Goal: Book appointment/travel/reservation

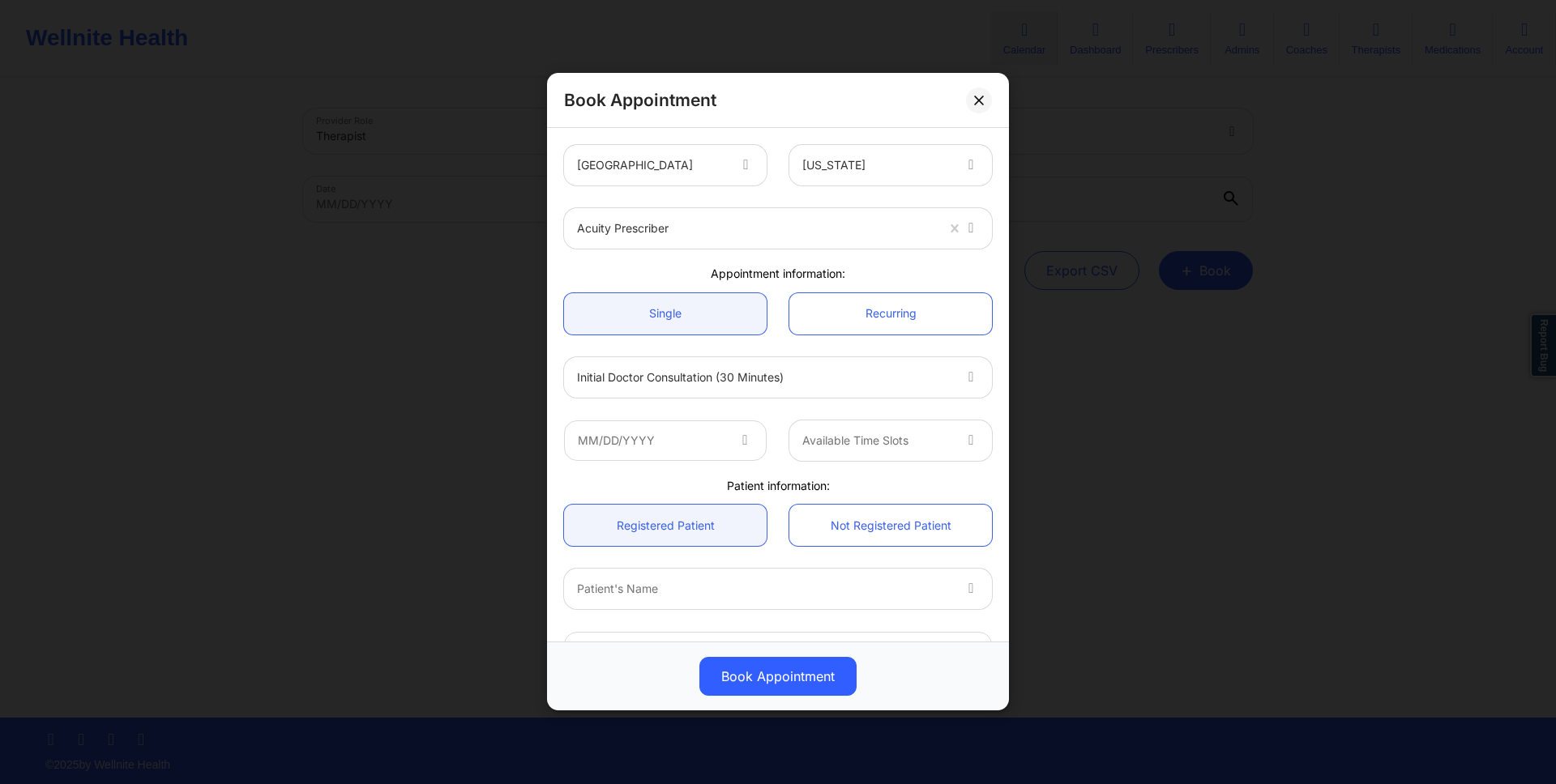
click at [939, 108] on div "Book Appointment" at bounding box center [778, 100] width 462 height 55
click at [817, 381] on div at bounding box center [763, 377] width 374 height 19
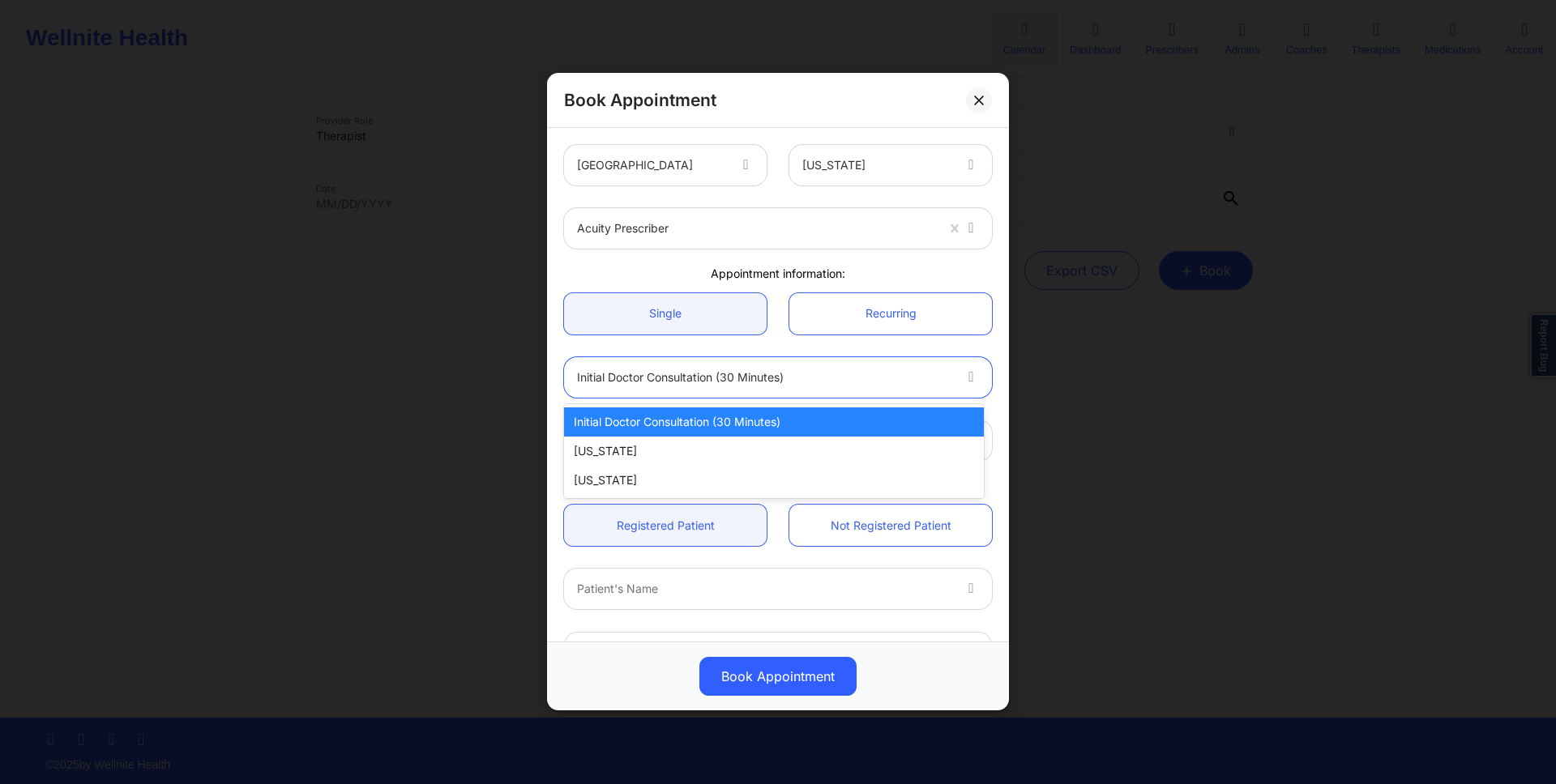
click at [884, 100] on div "Book Appointment" at bounding box center [778, 100] width 462 height 55
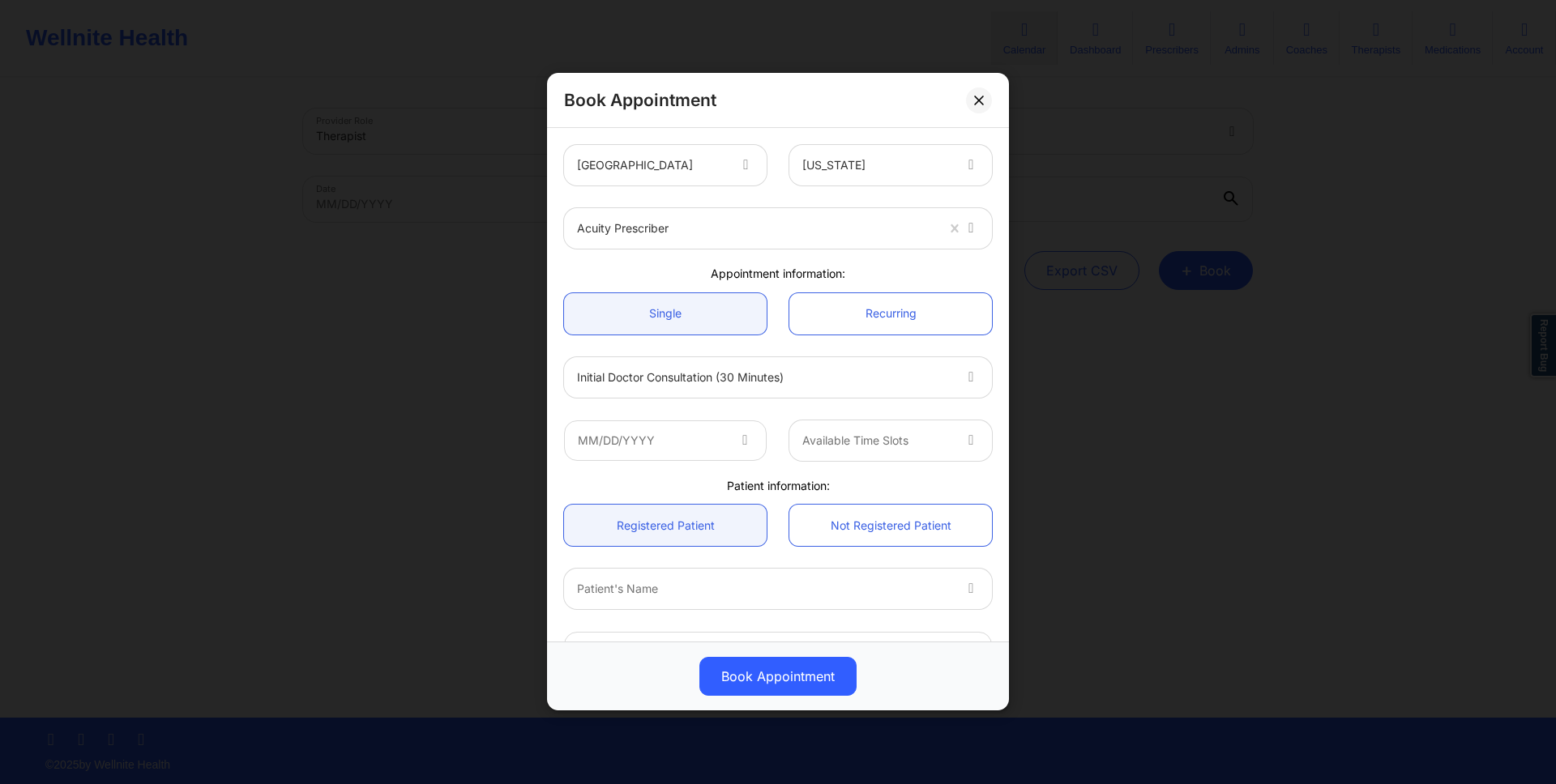
click at [859, 382] on div at bounding box center [763, 377] width 374 height 19
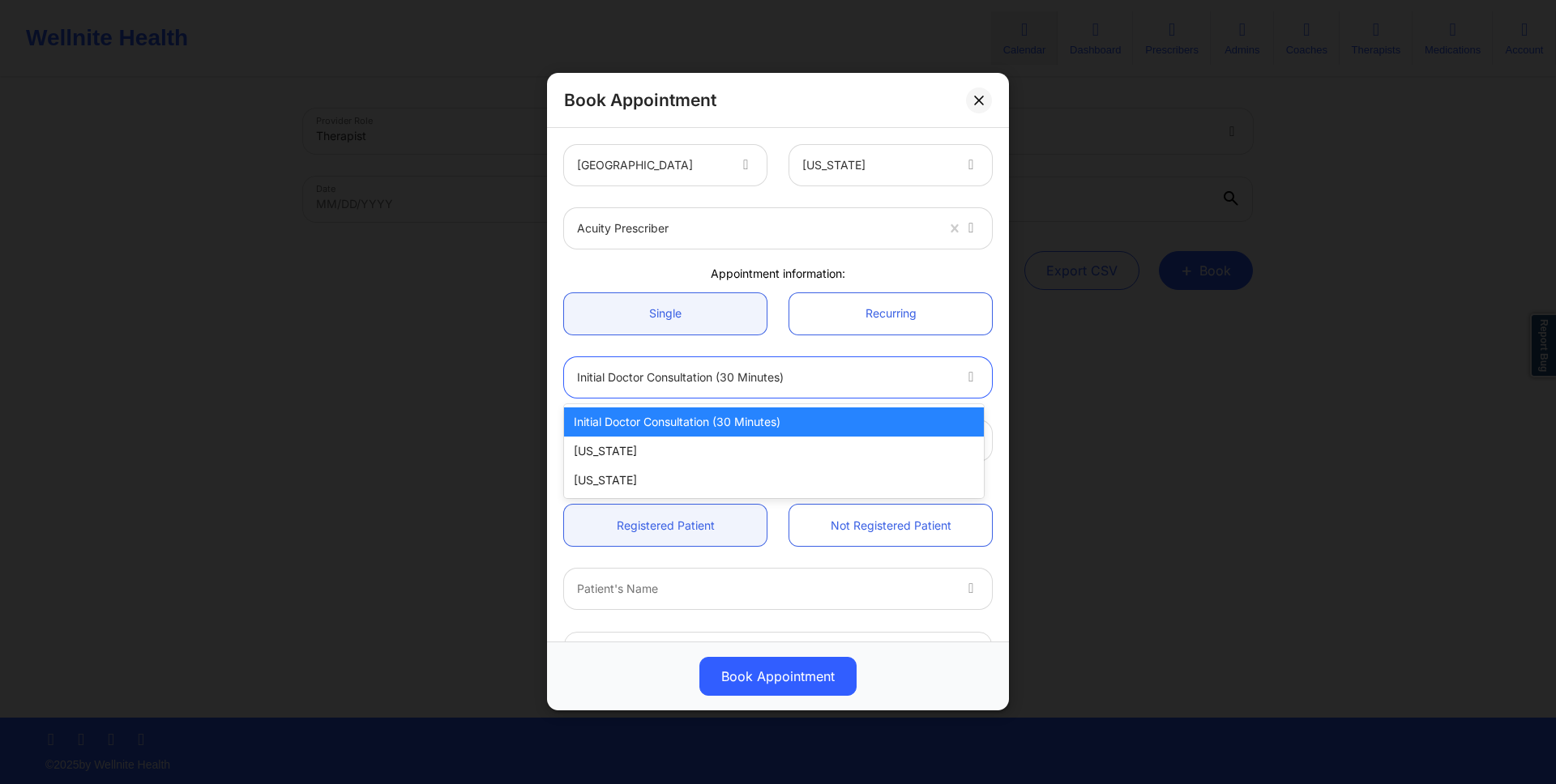
click at [712, 425] on div "Initial doctor consultation (30 minutes)" at bounding box center [774, 421] width 420 height 29
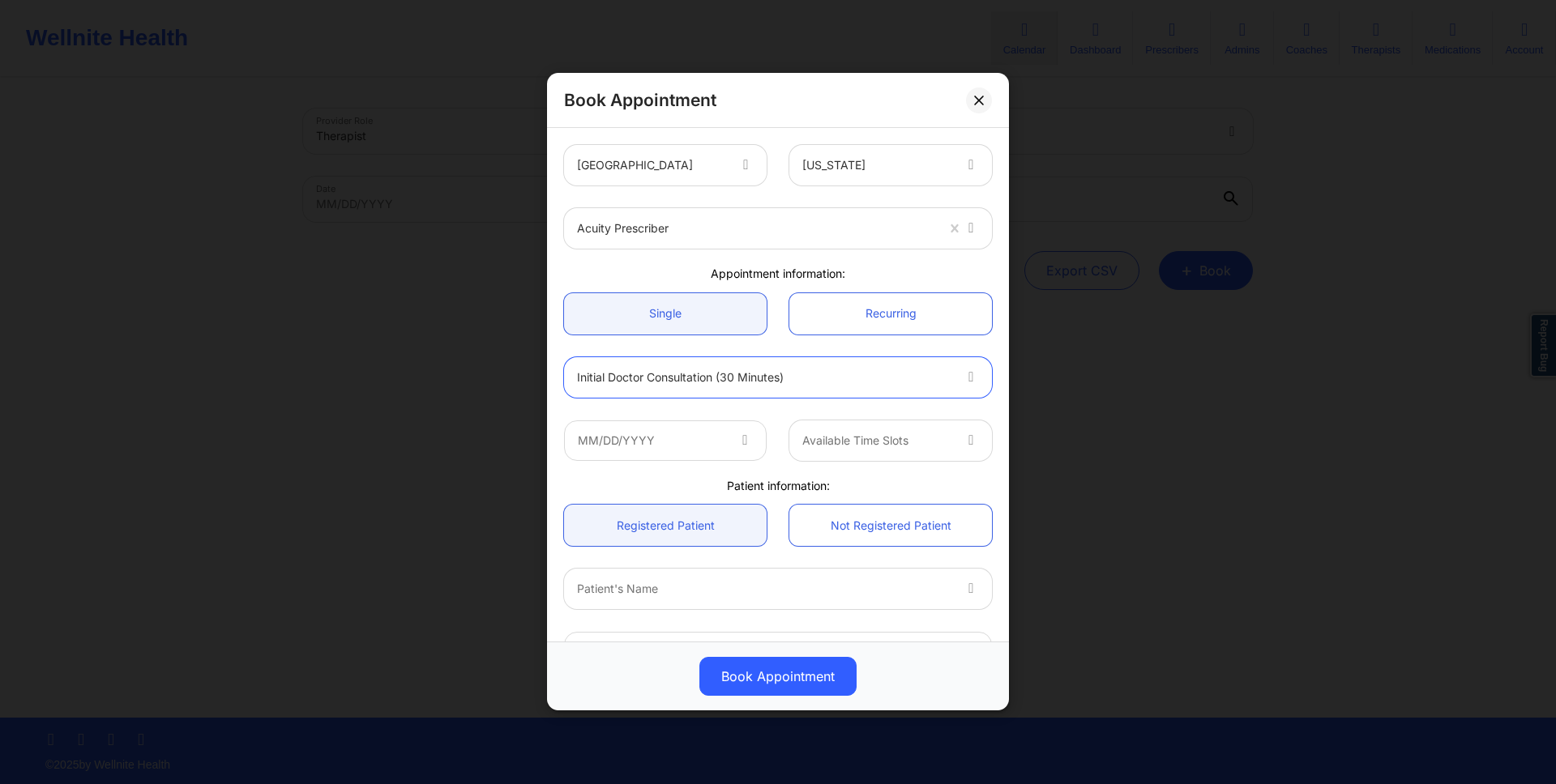
click at [891, 382] on div at bounding box center [763, 377] width 374 height 19
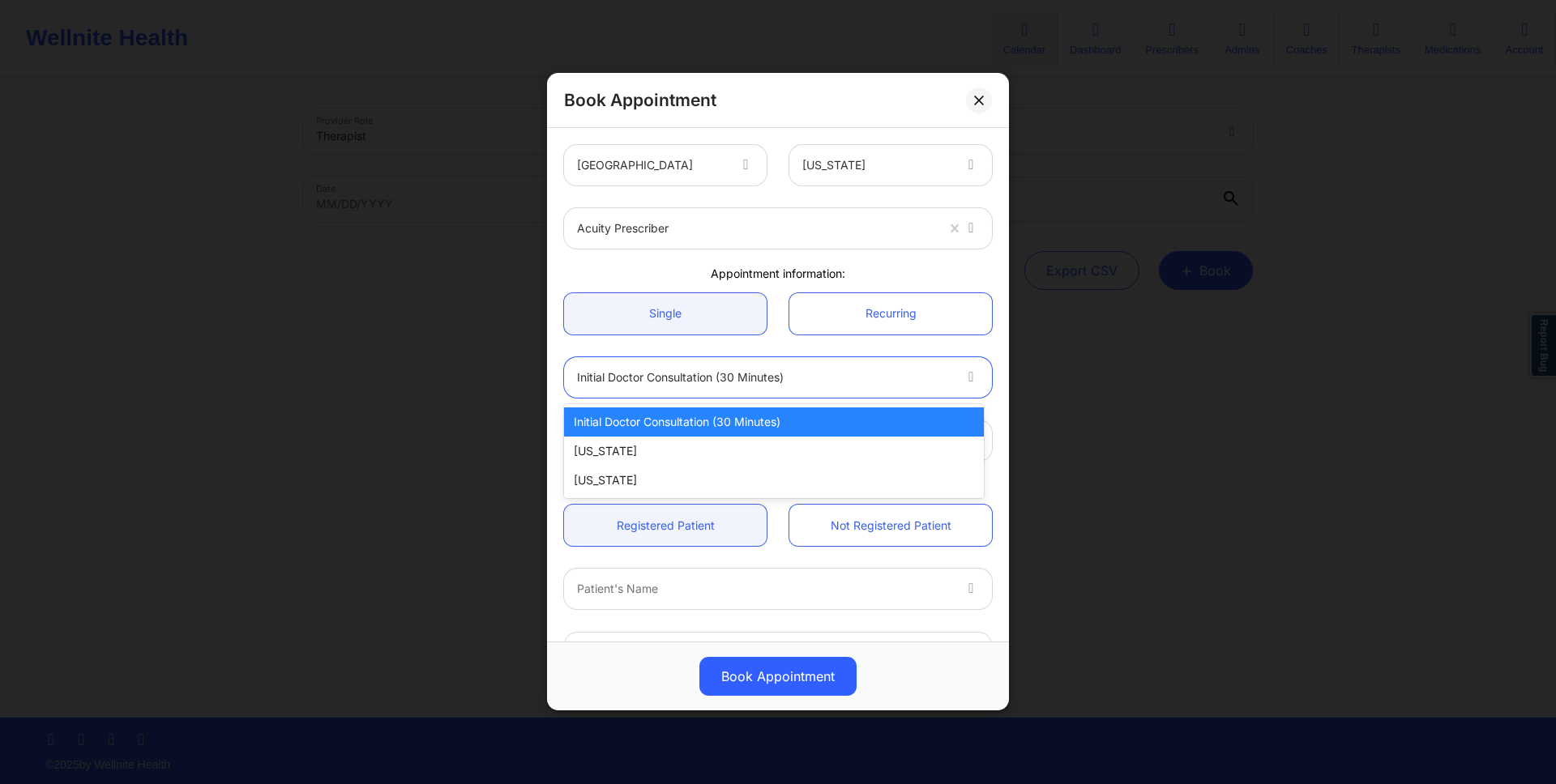
click at [836, 379] on div at bounding box center [763, 377] width 374 height 19
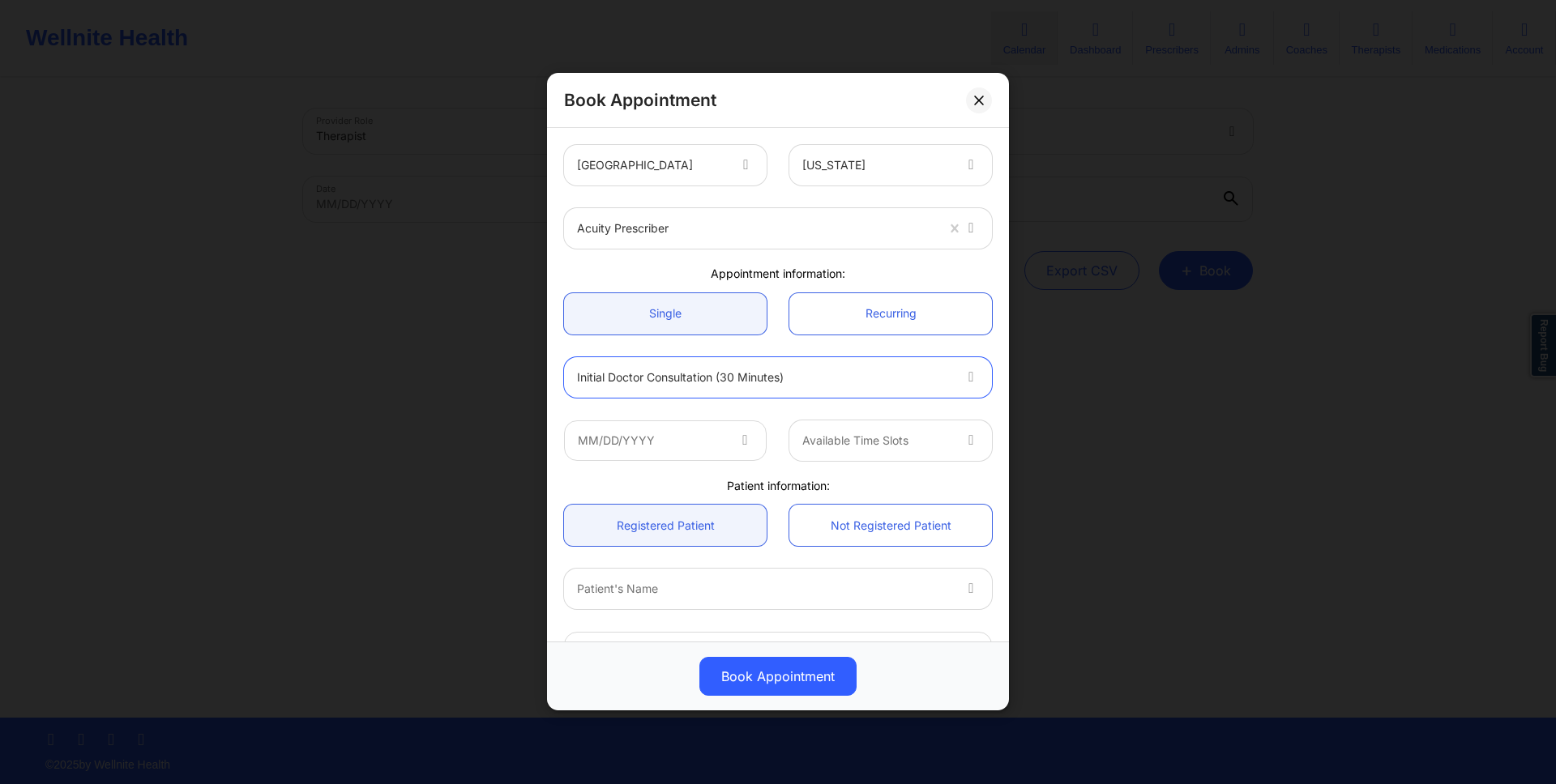
click at [927, 368] on div at bounding box center [763, 377] width 374 height 19
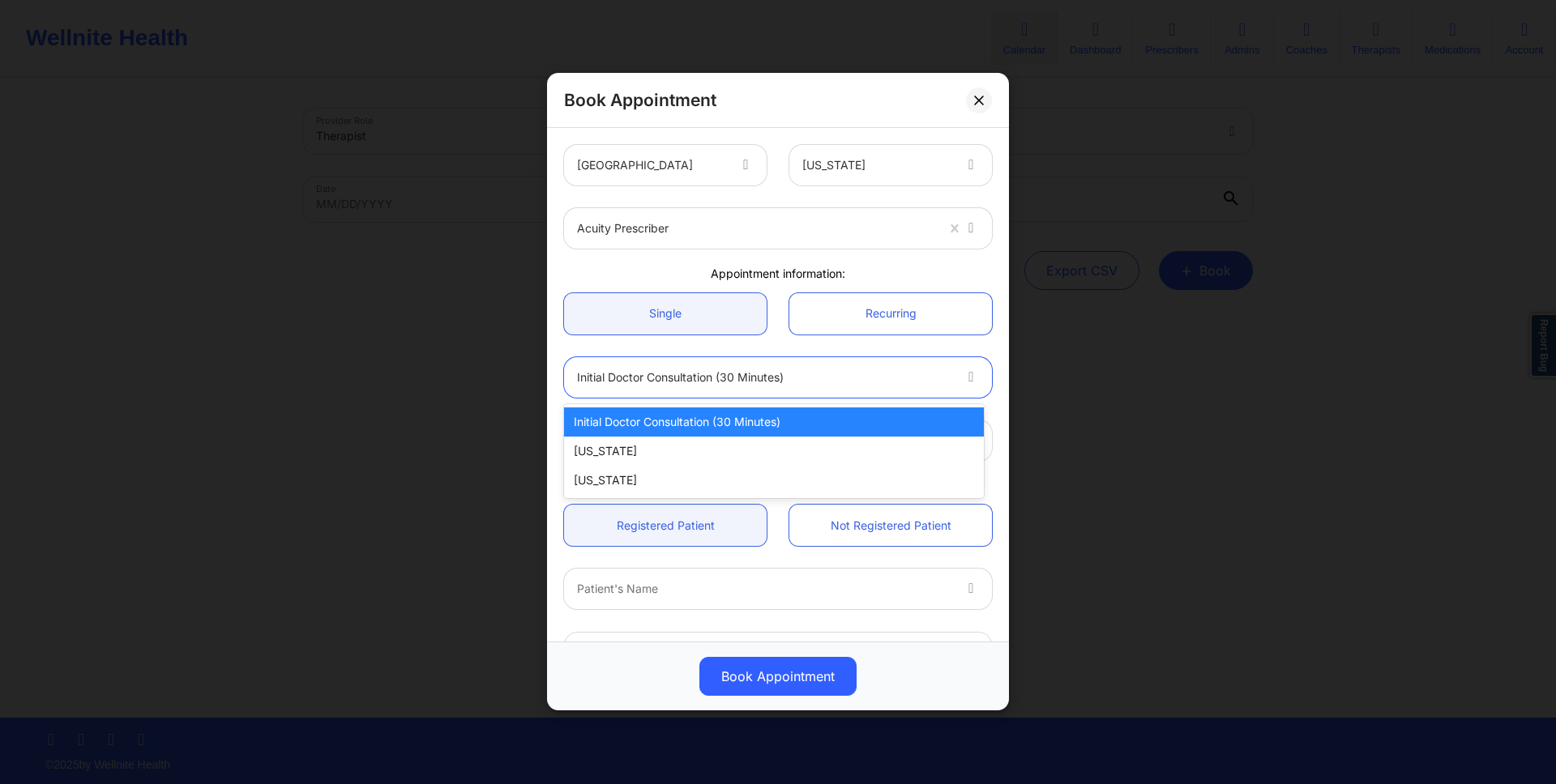
click at [966, 381] on icon at bounding box center [971, 374] width 17 height 14
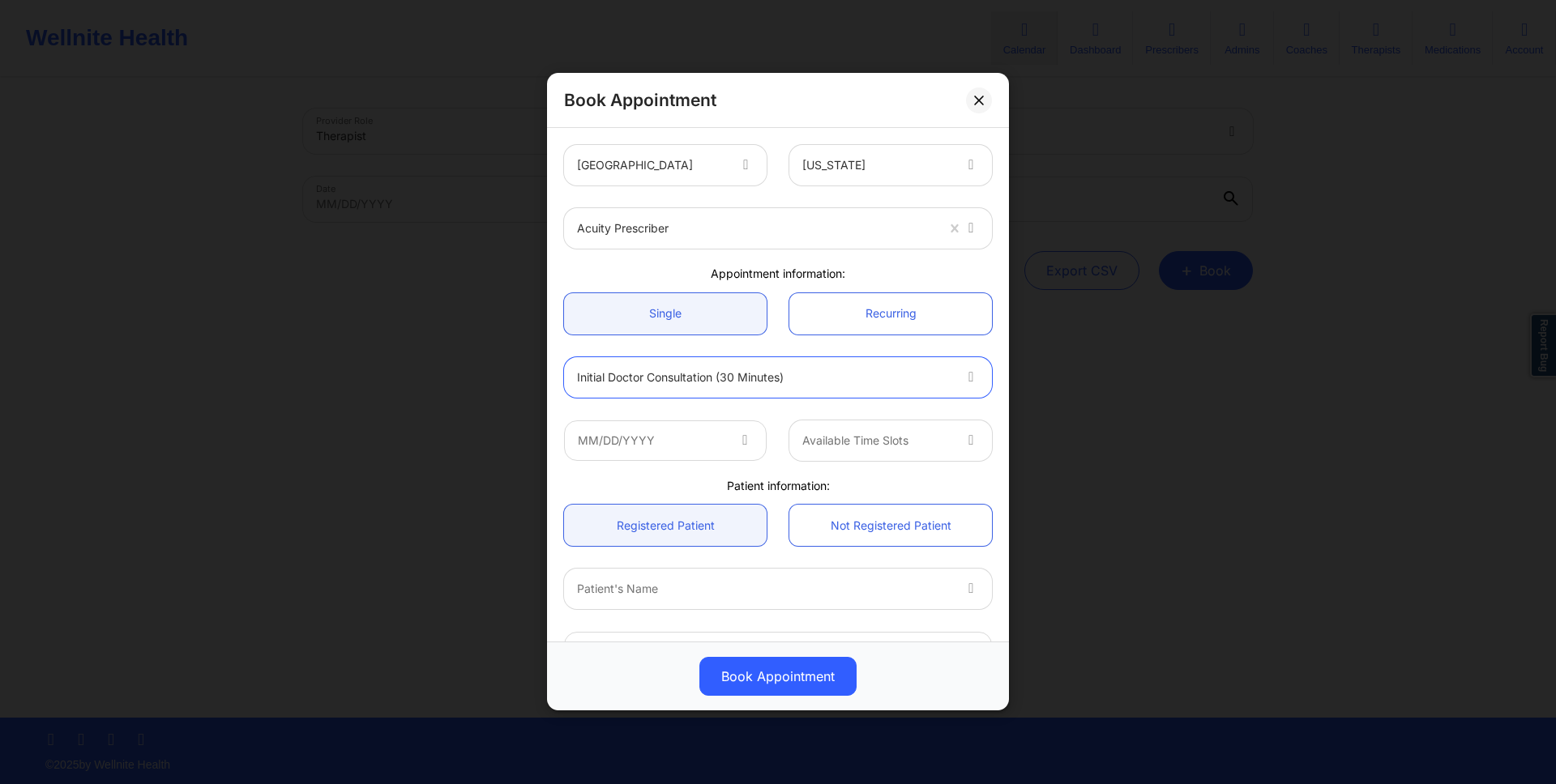
click at [974, 367] on div at bounding box center [973, 377] width 39 height 41
